Goal: Information Seeking & Learning: Check status

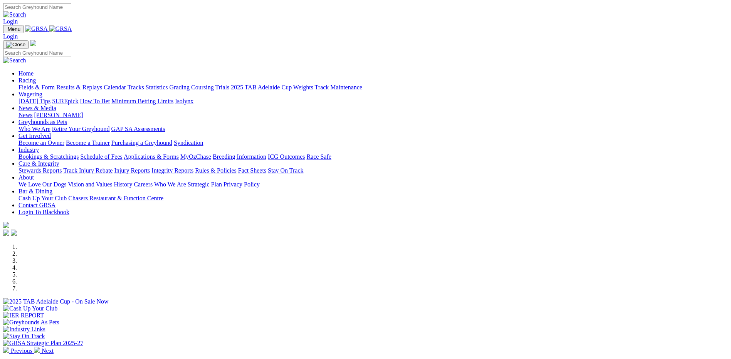
scroll to position [193, 0]
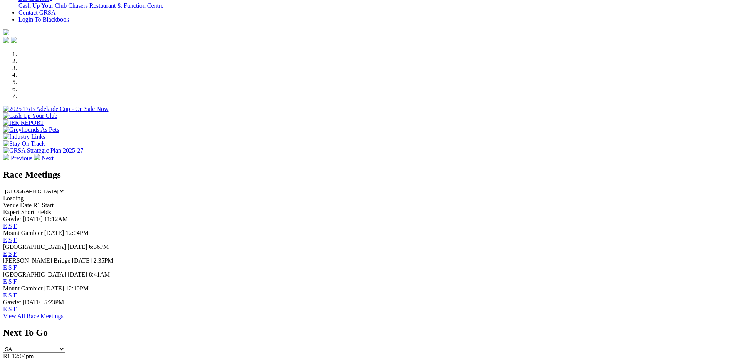
click at [17, 312] on link "F" at bounding box center [14, 309] width 3 height 7
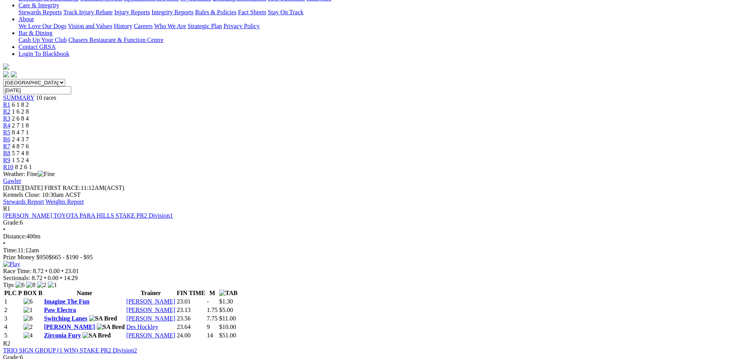
scroll to position [193, 0]
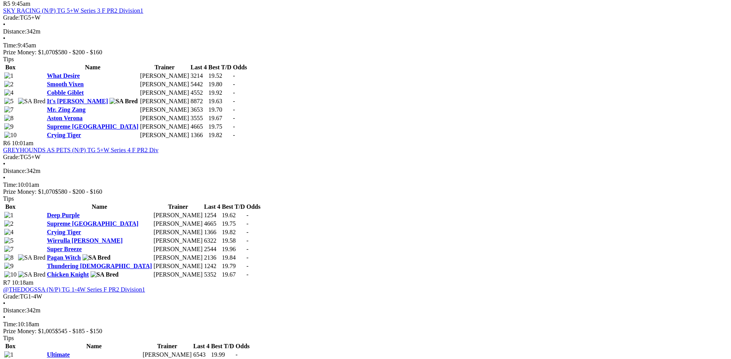
scroll to position [963, 0]
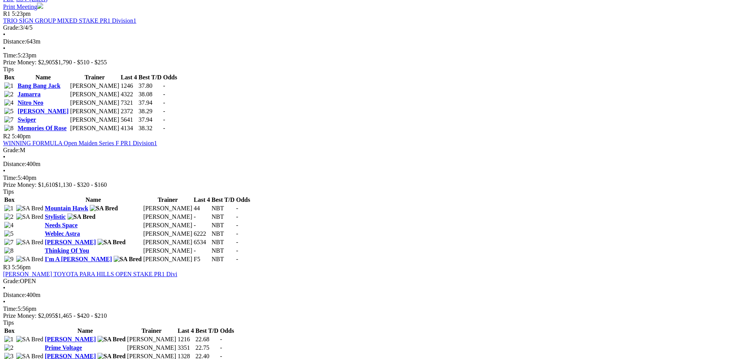
scroll to position [424, 0]
